Goal: Information Seeking & Learning: Learn about a topic

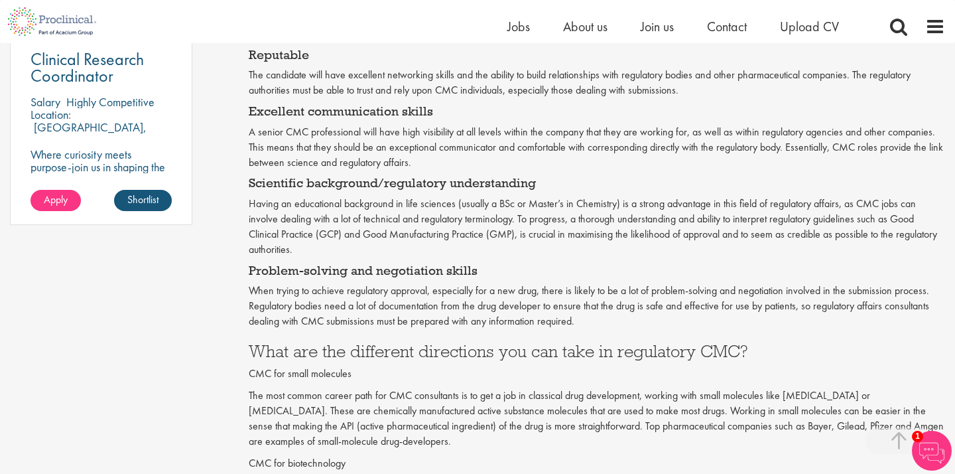
scroll to position [1052, 0]
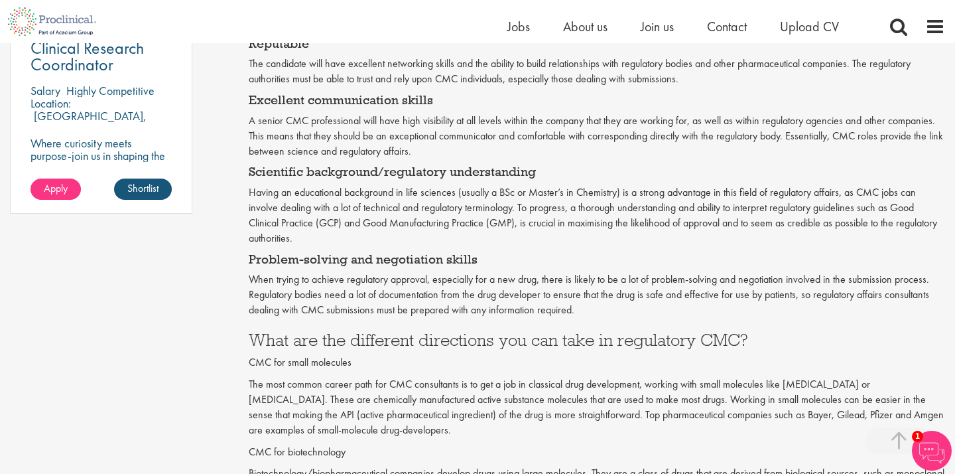
click at [381, 185] on p "Having an educational background in life sciences (usually a BSc or Master’s in…" at bounding box center [597, 215] width 696 height 60
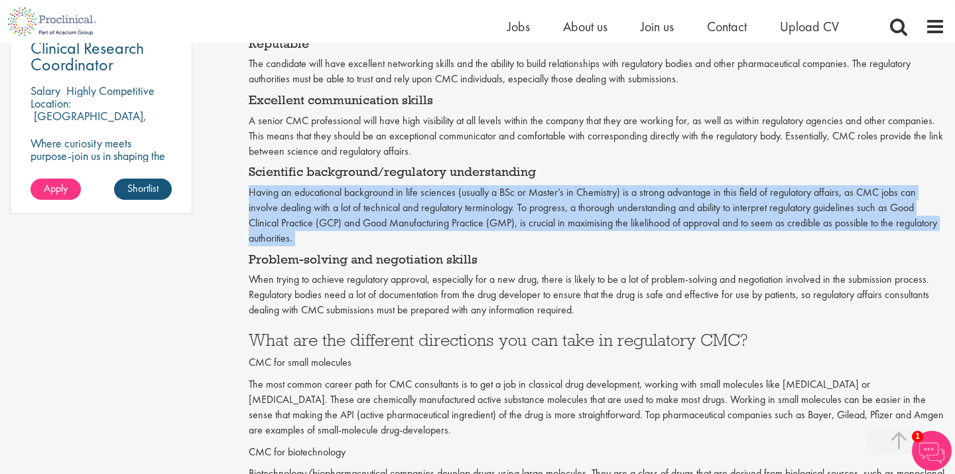
click at [408, 186] on p "Having an educational background in life sciences (usually a BSc or Master’s in…" at bounding box center [597, 215] width 696 height 60
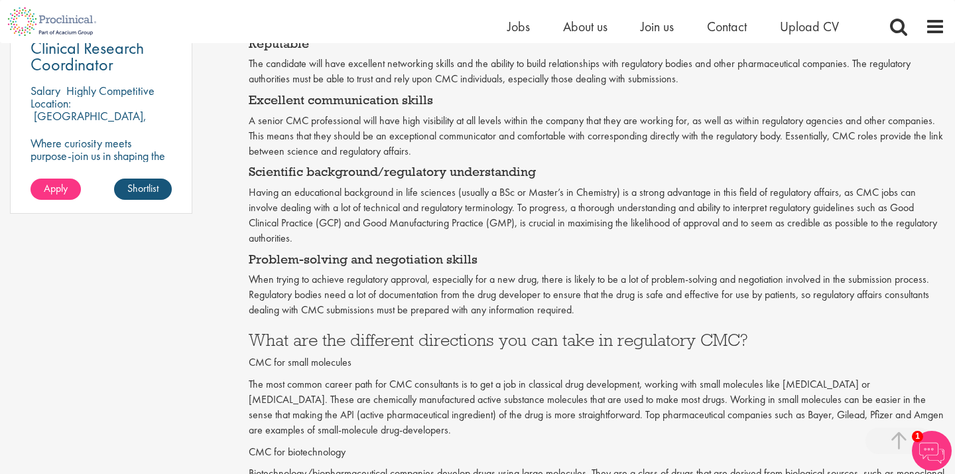
click at [408, 186] on p "Having an educational background in life sciences (usually a BSc or Master’s in…" at bounding box center [597, 215] width 696 height 60
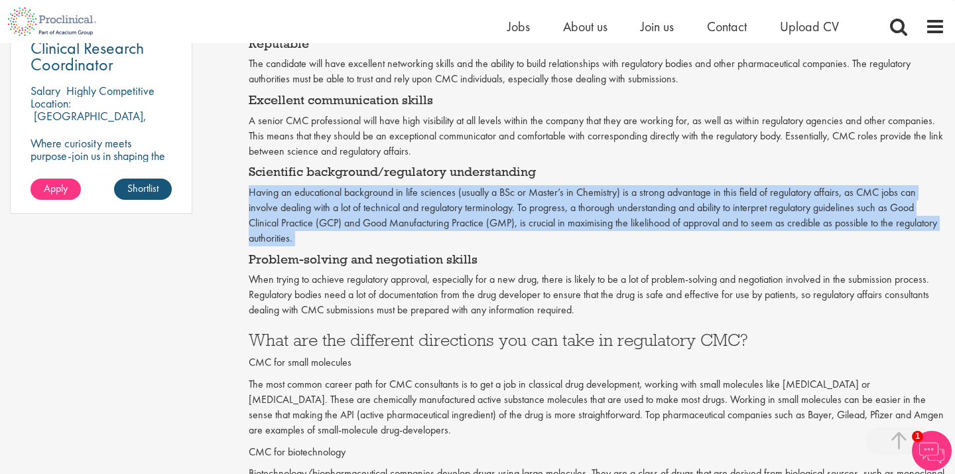
click at [440, 186] on p "Having an educational background in life sciences (usually a BSc or Master’s in…" at bounding box center [597, 215] width 696 height 60
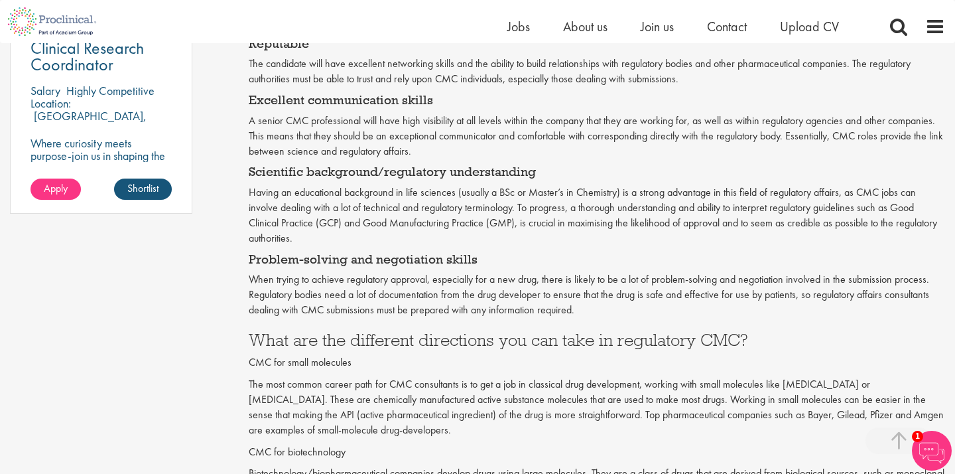
click at [440, 186] on p "Having an educational background in life sciences (usually a BSc or Master’s in…" at bounding box center [597, 215] width 696 height 60
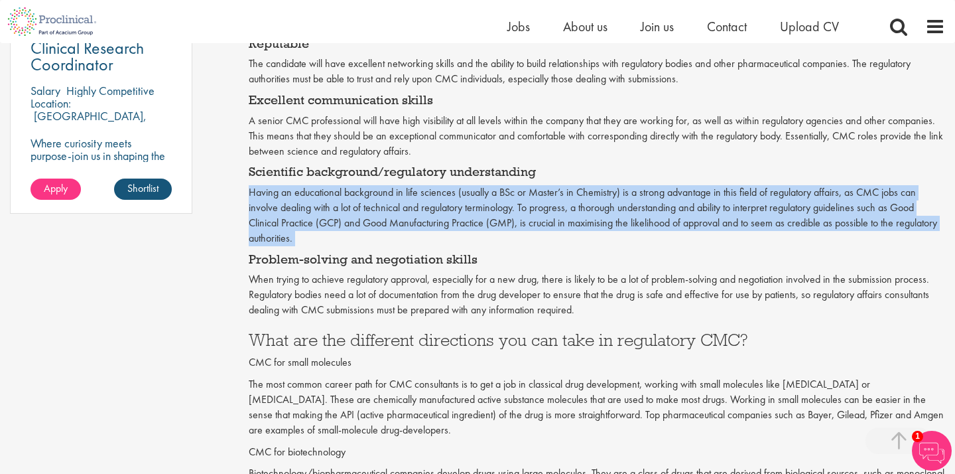
click at [440, 186] on p "Having an educational background in life sciences (usually a BSc or Master’s in…" at bounding box center [597, 215] width 696 height 60
click at [464, 185] on p "Having an educational background in life sciences (usually a BSc or Master’s in…" at bounding box center [597, 215] width 696 height 60
